Goal: Information Seeking & Learning: Find specific fact

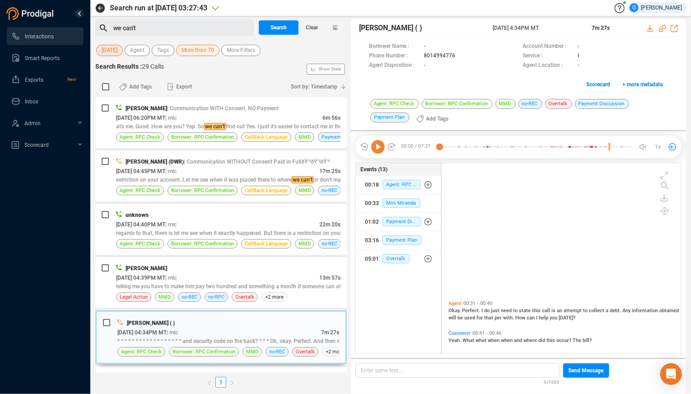
scroll to position [183, 232]
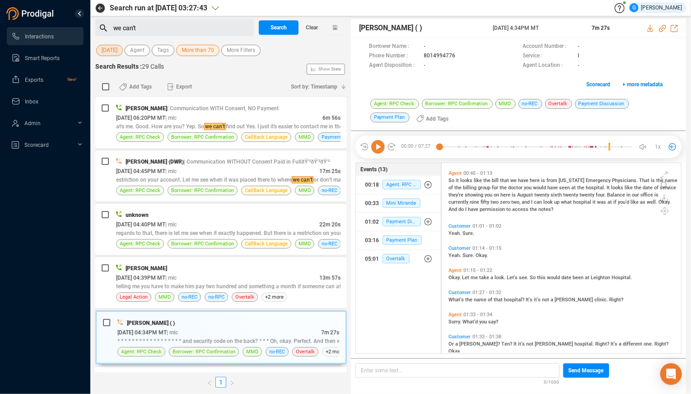
click at [105, 49] on span "[DATE]" at bounding box center [110, 50] width 16 height 11
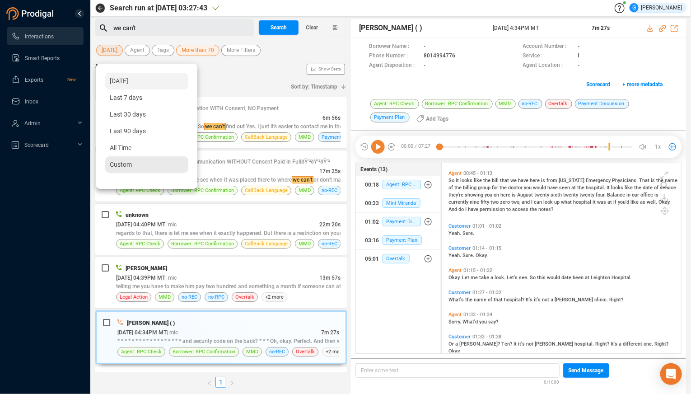
click at [119, 164] on span "Custom" at bounding box center [121, 164] width 22 height 7
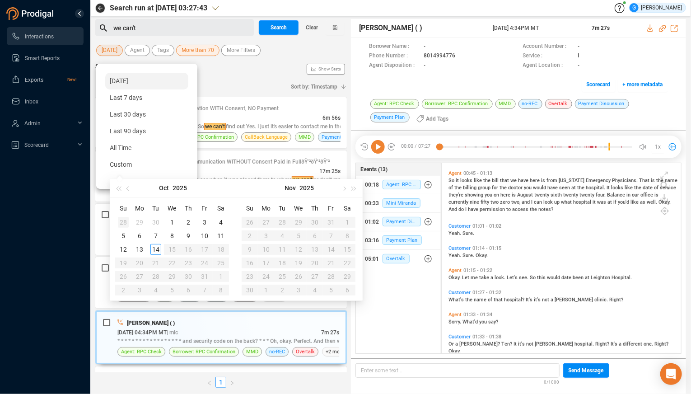
type input "[DATE]"
click at [129, 187] on span "button" at bounding box center [129, 188] width 5 height 5
type input "[DATE]"
click at [172, 248] on div "17" at bounding box center [172, 249] width 11 height 11
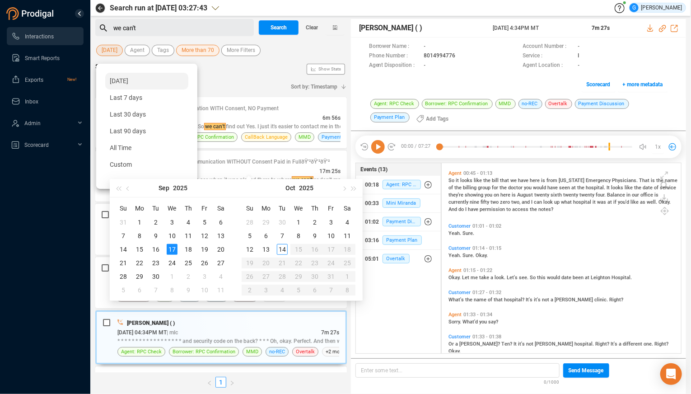
click at [172, 248] on div "17" at bounding box center [172, 249] width 11 height 11
type input "[DATE]"
click at [172, 248] on div "17" at bounding box center [172, 249] width 11 height 11
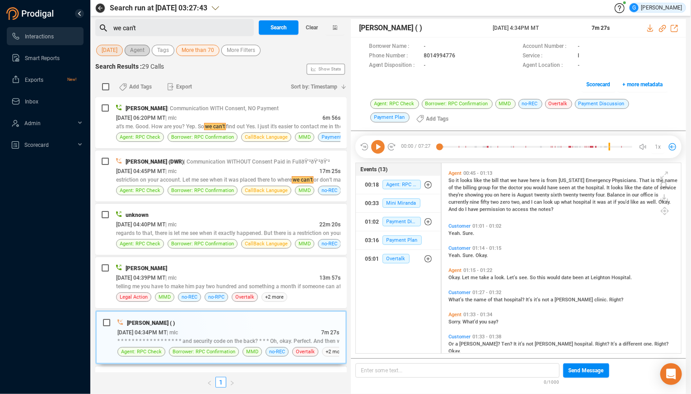
click at [136, 49] on span "Agent" at bounding box center [137, 50] width 14 height 11
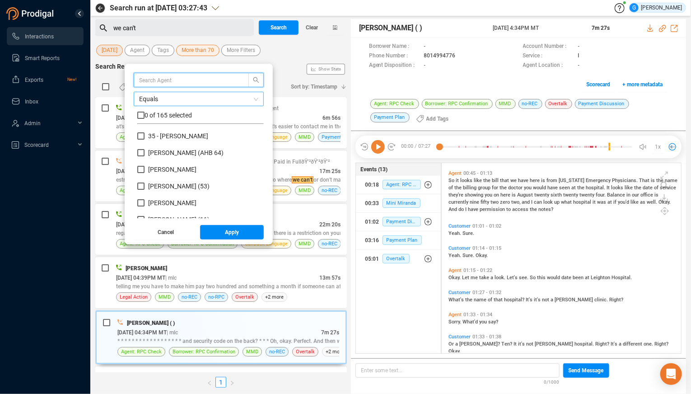
scroll to position [79, 119]
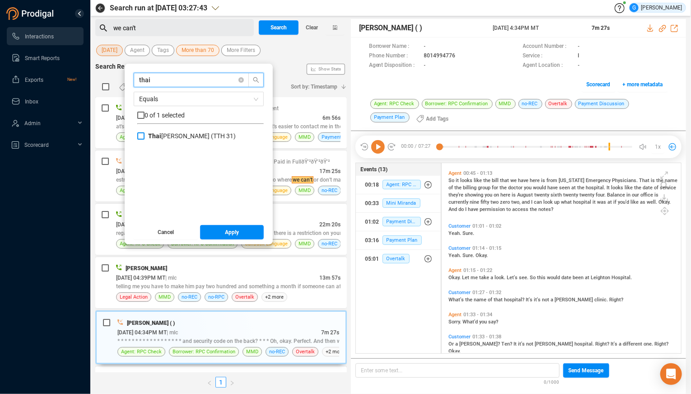
type input "thai"
click at [140, 136] on input "Thai [PERSON_NAME] (TTH 31)" at bounding box center [140, 135] width 7 height 7
checkbox input "true"
click at [248, 231] on button "Apply" at bounding box center [232, 232] width 64 height 14
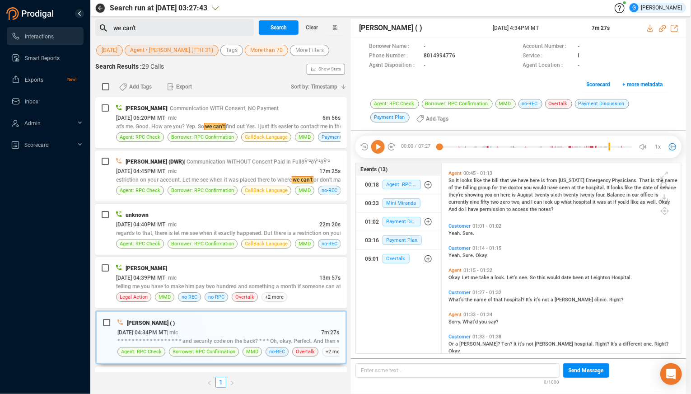
click at [258, 51] on span "More than 70" at bounding box center [266, 50] width 33 height 11
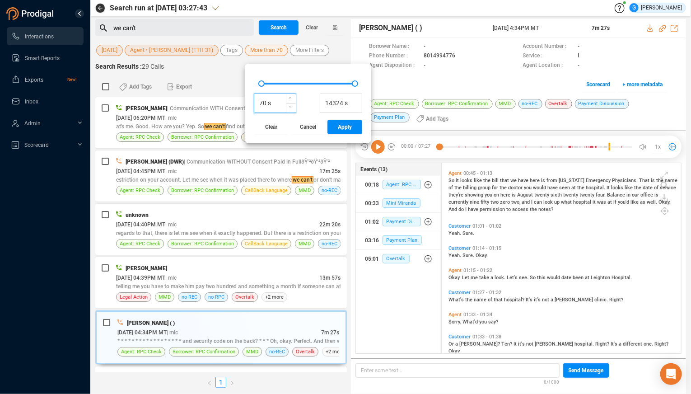
drag, startPoint x: 256, startPoint y: 103, endPoint x: 235, endPoint y: 102, distance: 21.2
click at [254, 102] on input "70 s" at bounding box center [275, 104] width 42 height 14
type input "500 s"
click at [328, 127] on button "Apply" at bounding box center [345, 127] width 35 height 14
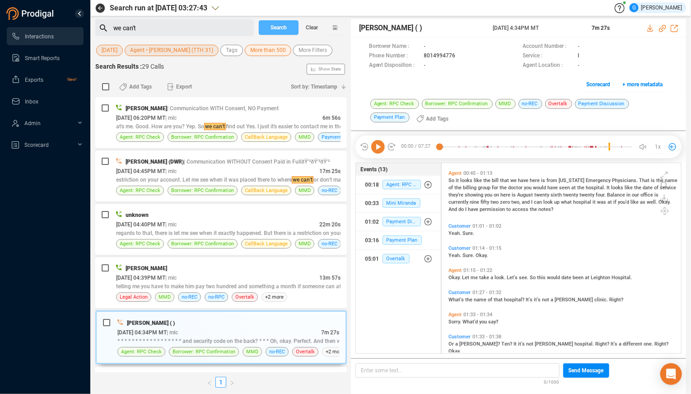
click at [281, 25] on span "Search" at bounding box center [279, 27] width 16 height 14
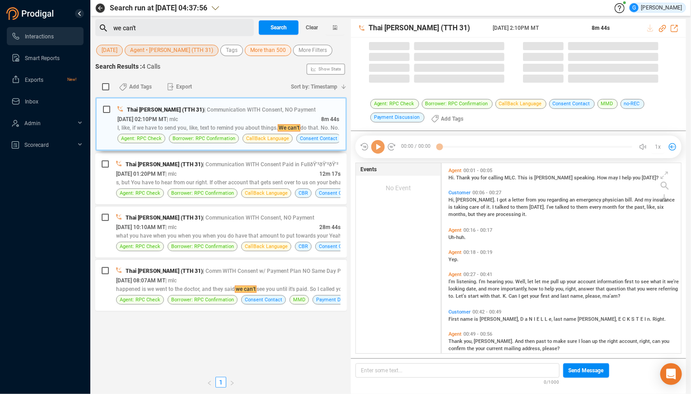
scroll to position [183, 232]
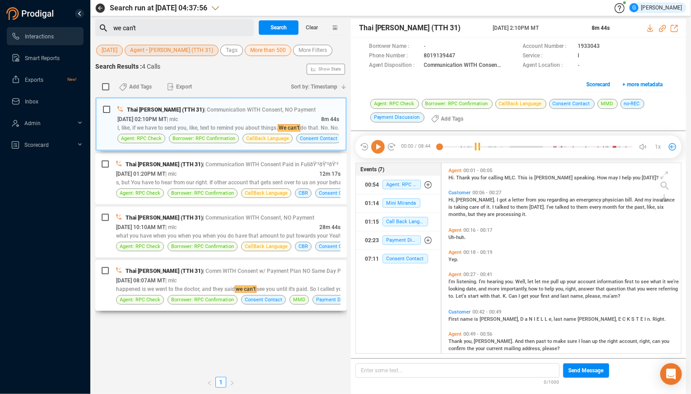
click at [308, 279] on div "[DATE] 08:07AM MT | mlc" at bounding box center [228, 280] width 225 height 9
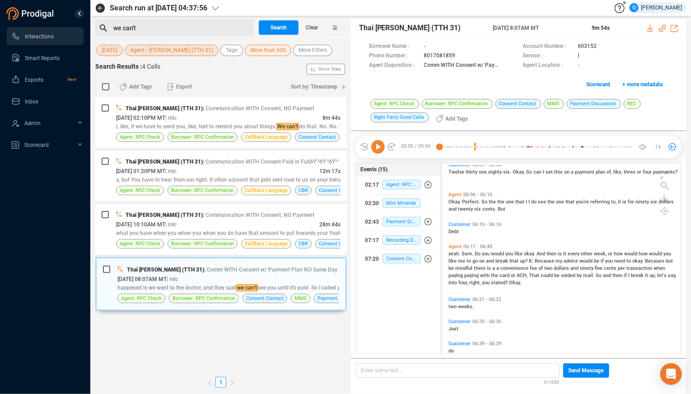
scroll to position [1366, 0]
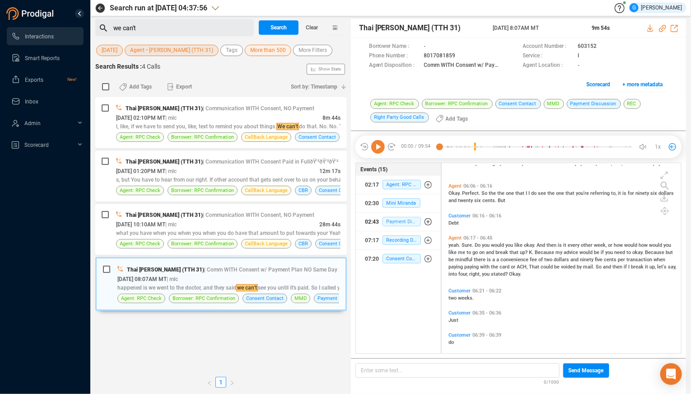
click at [408, 220] on span "Payment Discussion" at bounding box center [402, 221] width 38 height 9
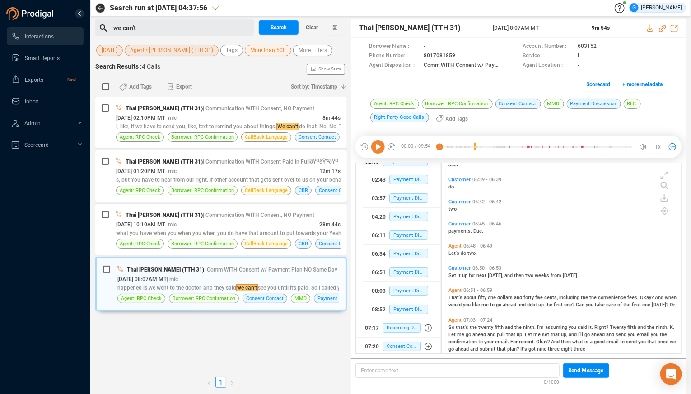
scroll to position [1548, 0]
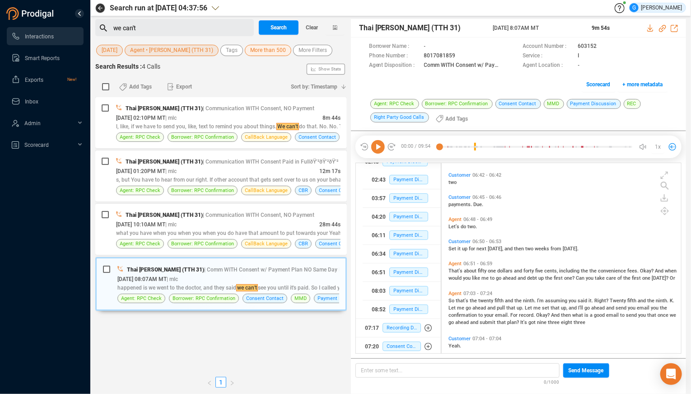
click at [453, 226] on span "Let's" at bounding box center [455, 227] width 12 height 6
click at [375, 145] on icon at bounding box center [378, 147] width 14 height 14
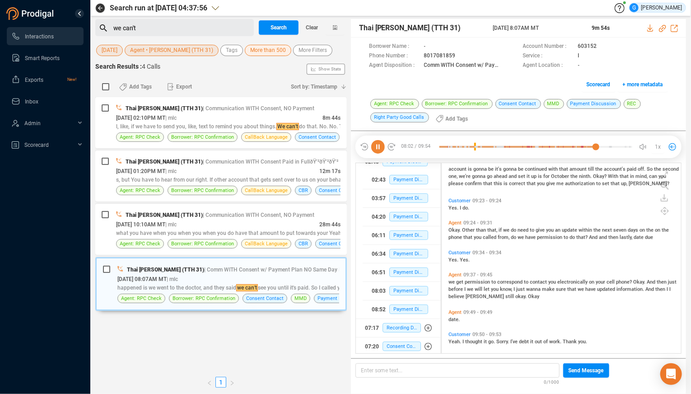
scroll to position [2160, 0]
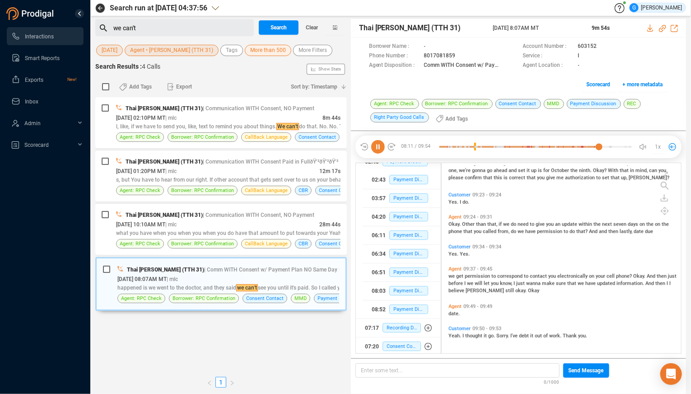
click at [380, 149] on icon at bounding box center [378, 147] width 14 height 14
